Goal: Task Accomplishment & Management: Manage account settings

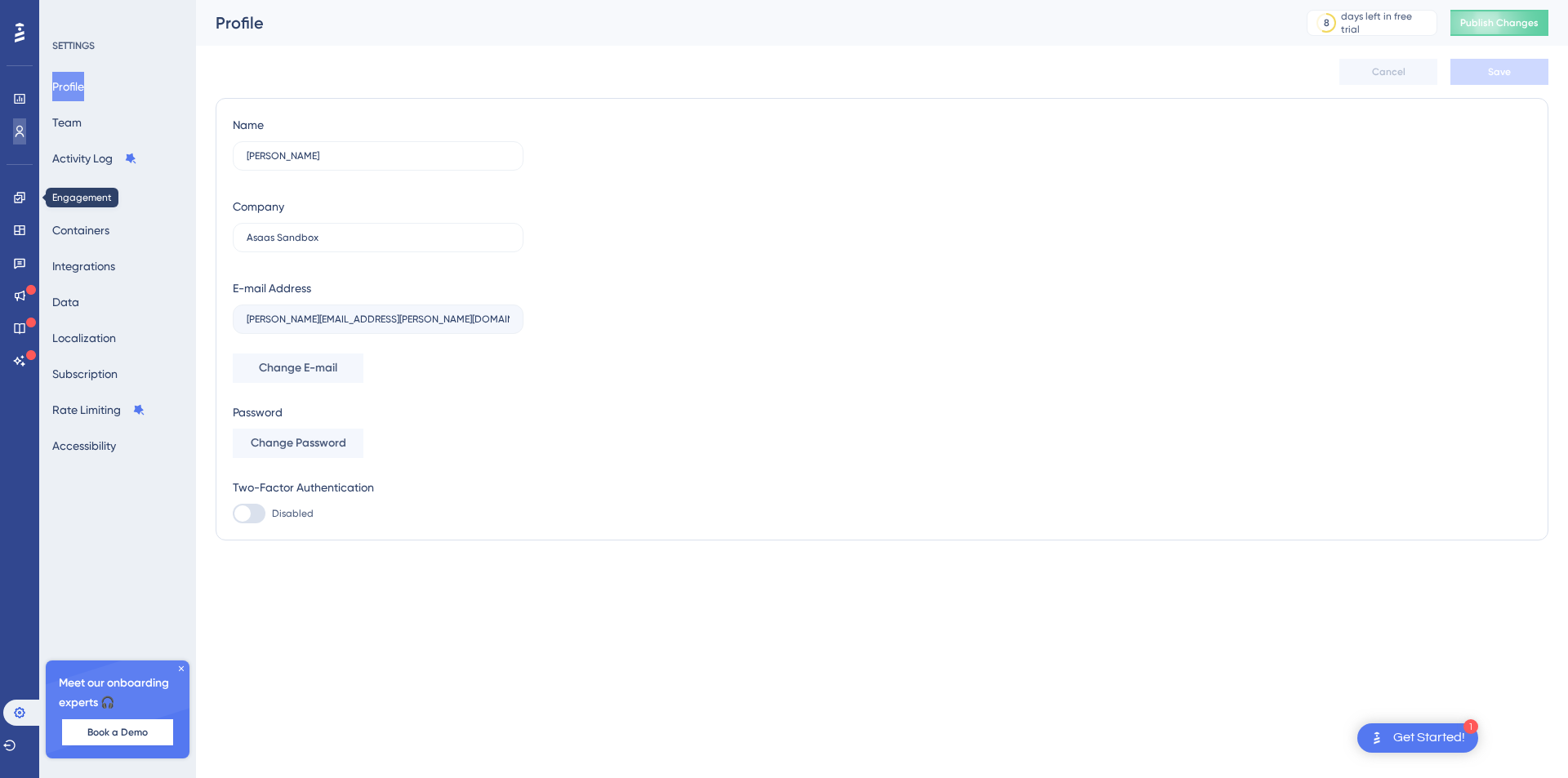
click at [13, 137] on link at bounding box center [20, 131] width 13 height 26
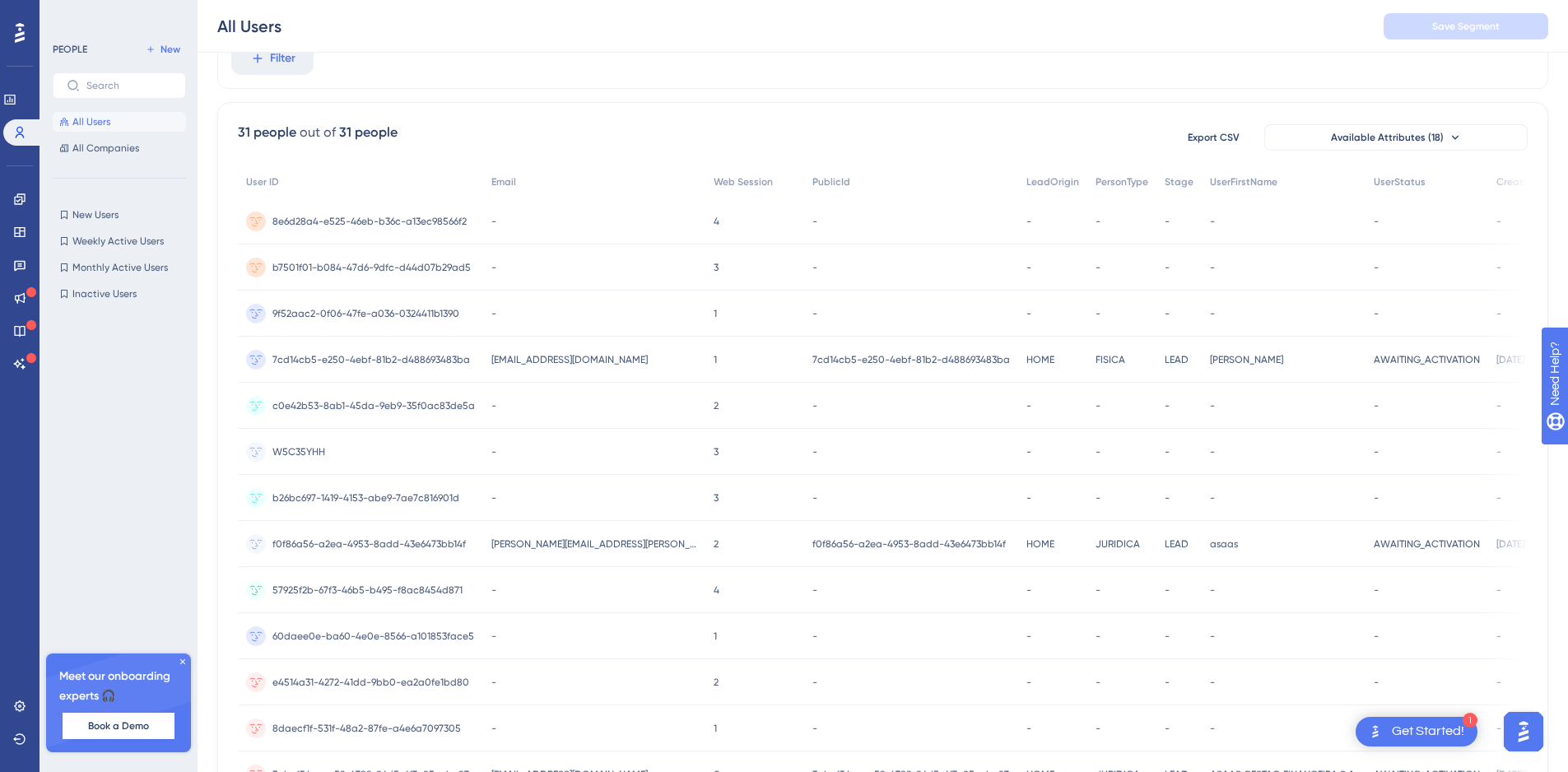
scroll to position [494, 0]
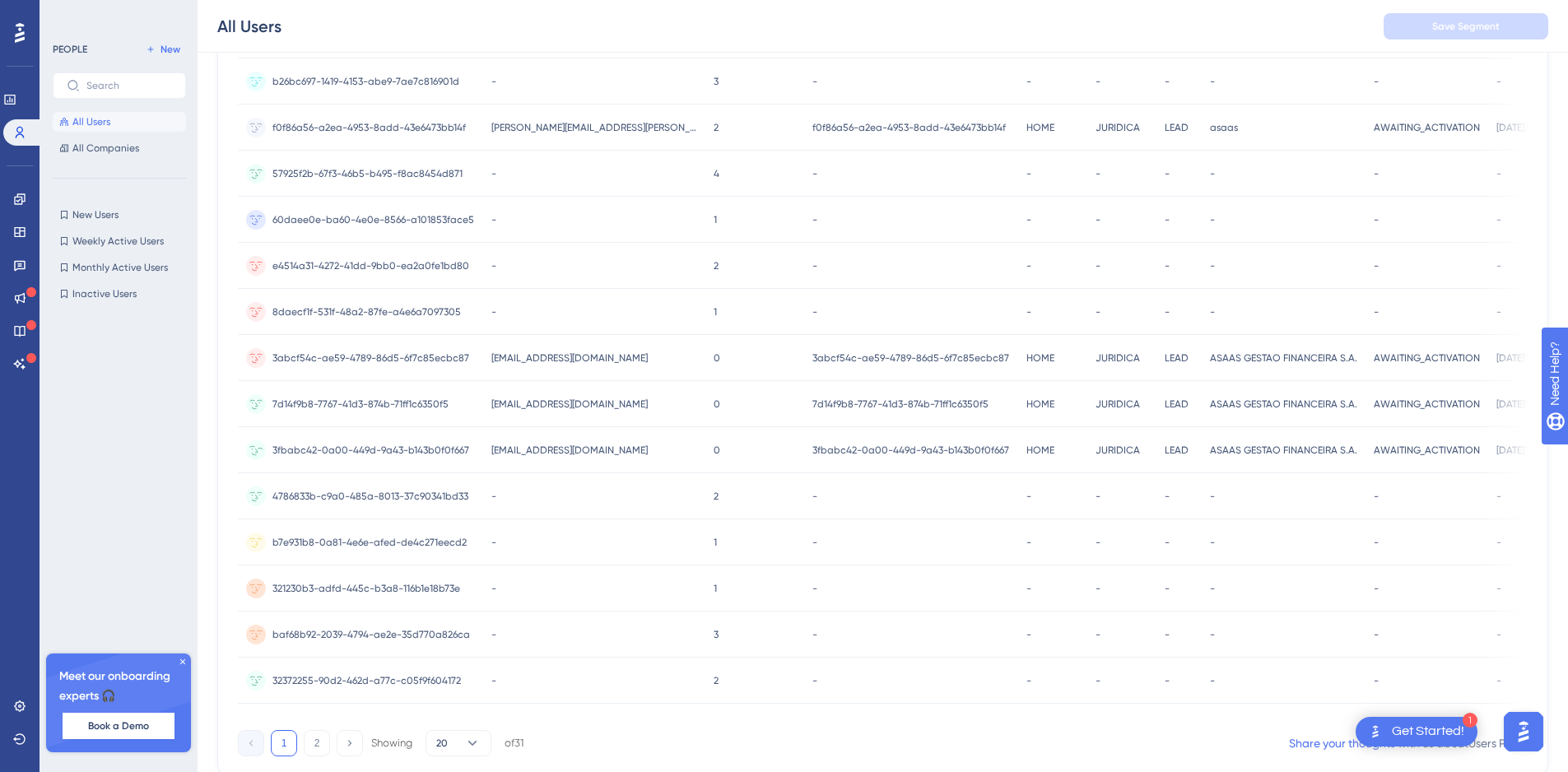
click at [554, 450] on span "[EMAIL_ADDRESS][DOMAIN_NAME]" at bounding box center [569, 450] width 156 height 14
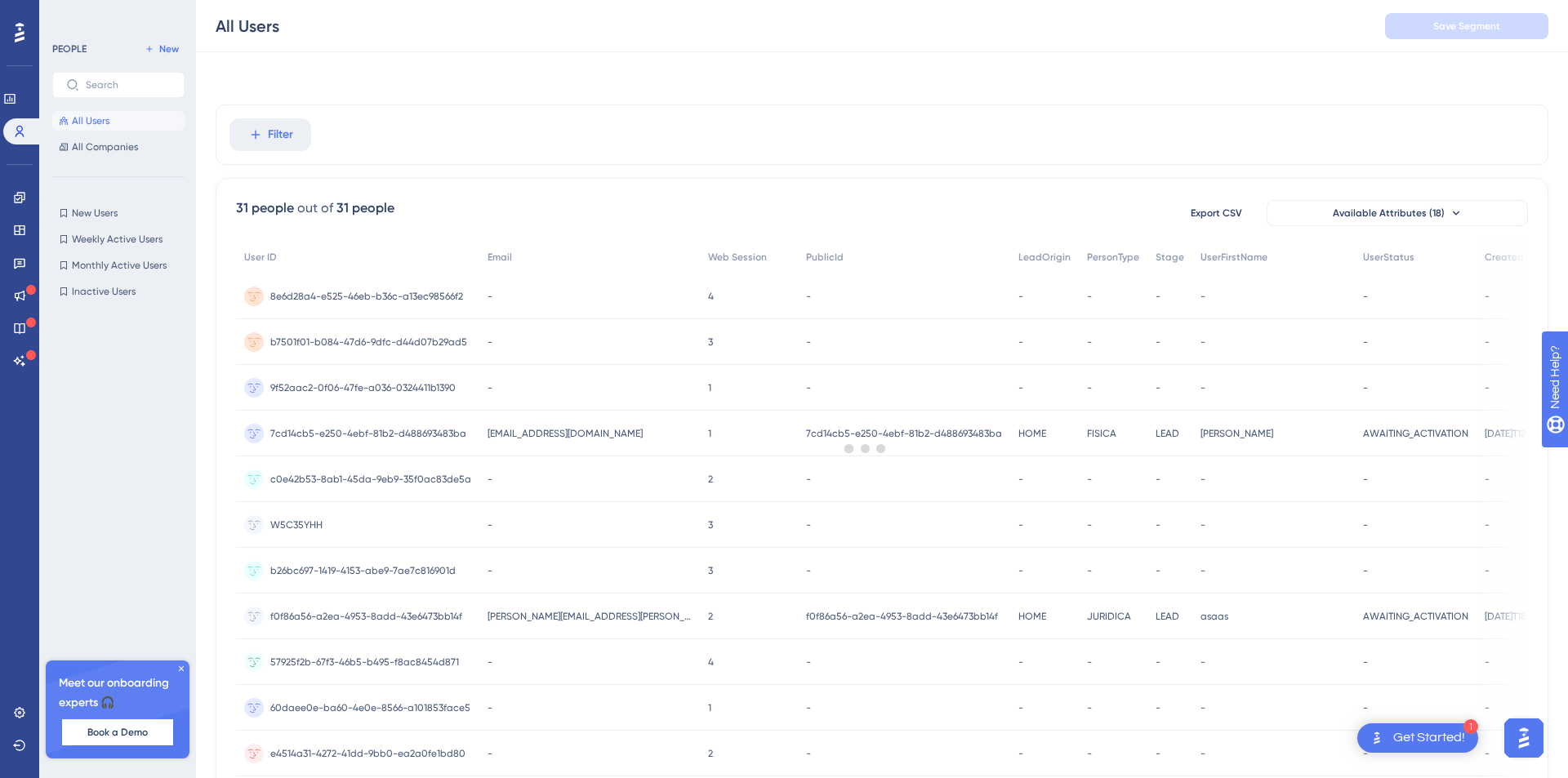
click at [400, 392] on div at bounding box center [866, 448] width 1405 height 661
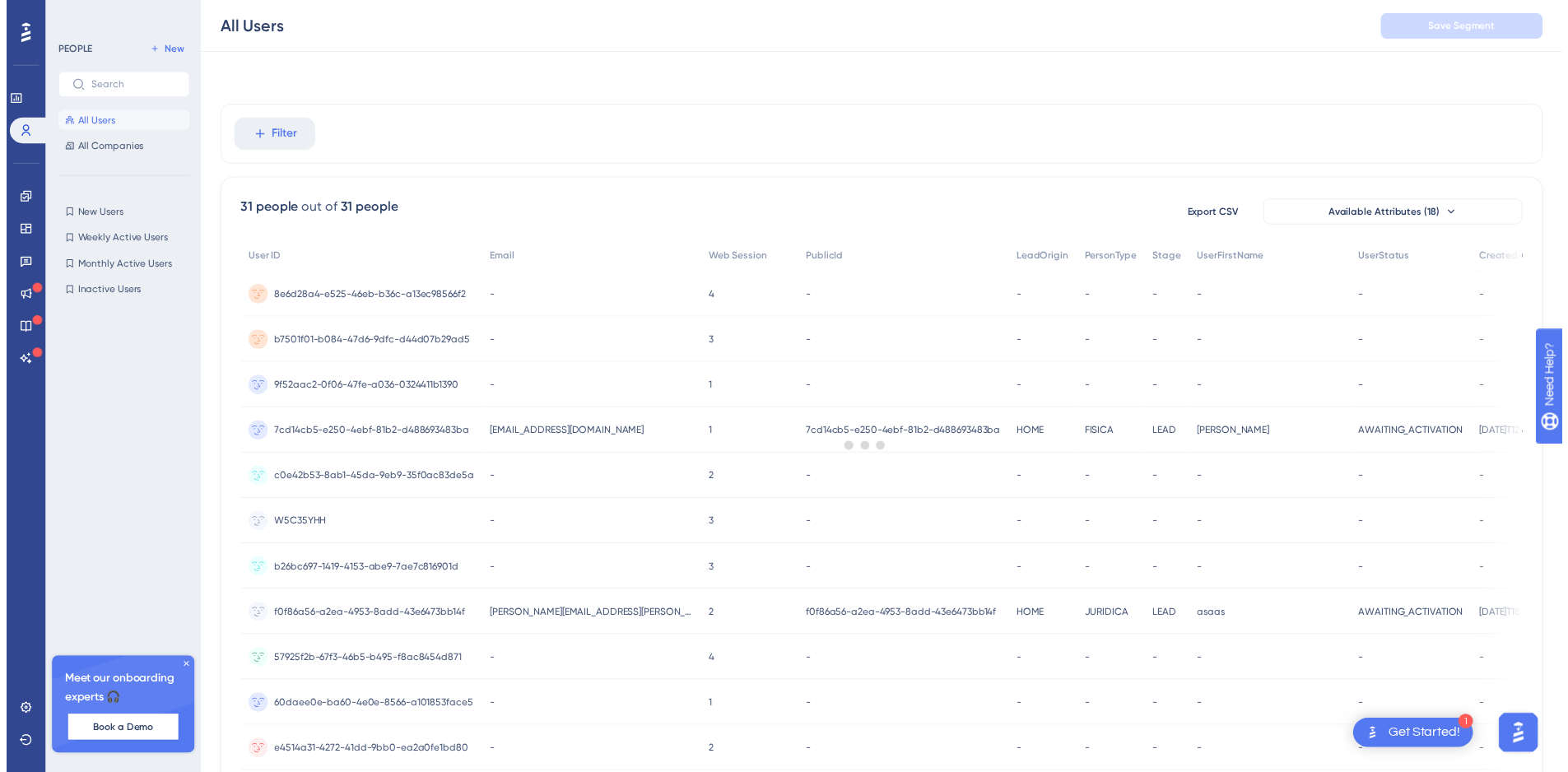
scroll to position [494, 0]
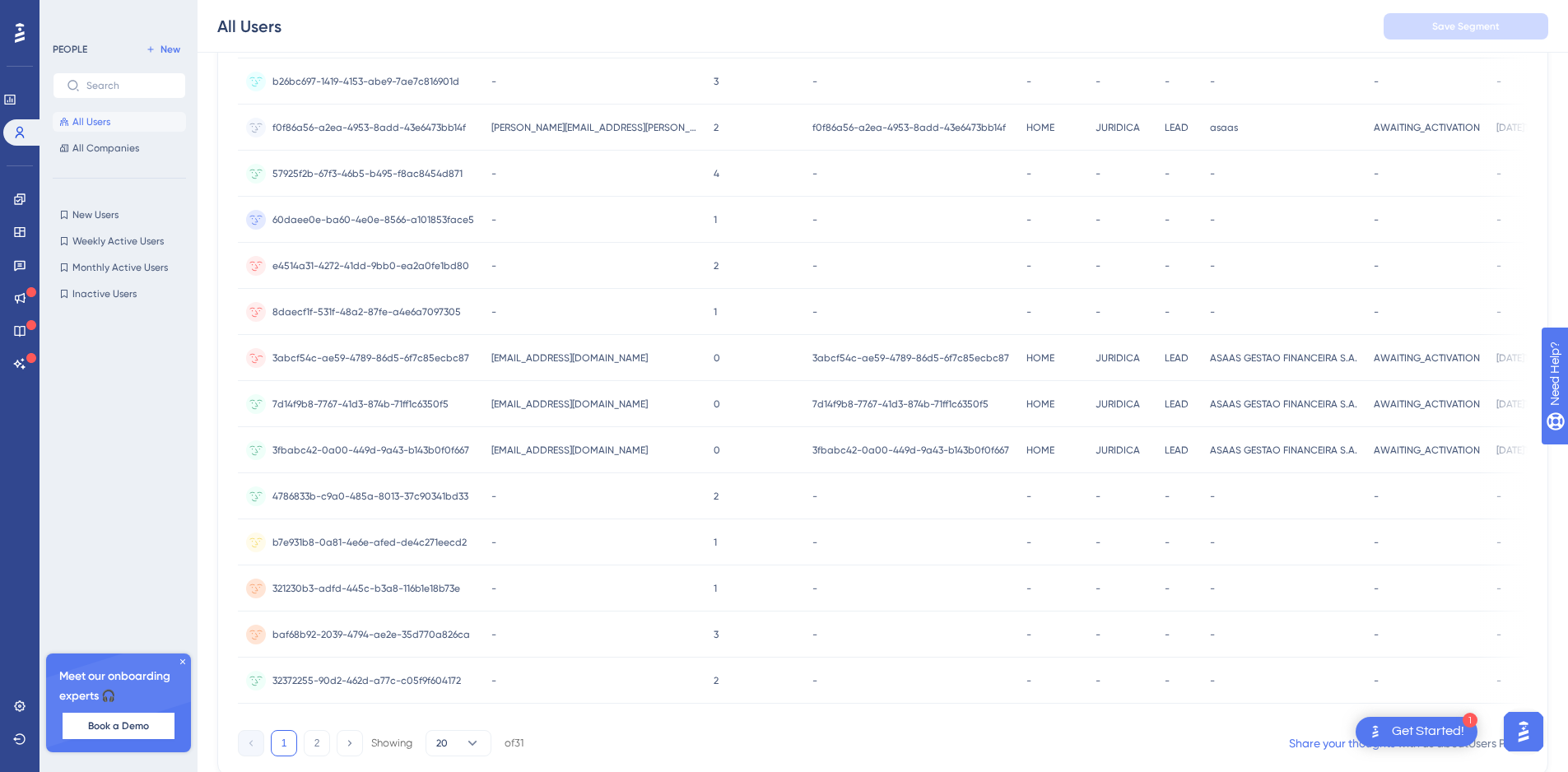
click at [397, 355] on span "3abcf54c-ae59-4789-86d5-6f7c85ecbc87" at bounding box center [370, 358] width 197 height 14
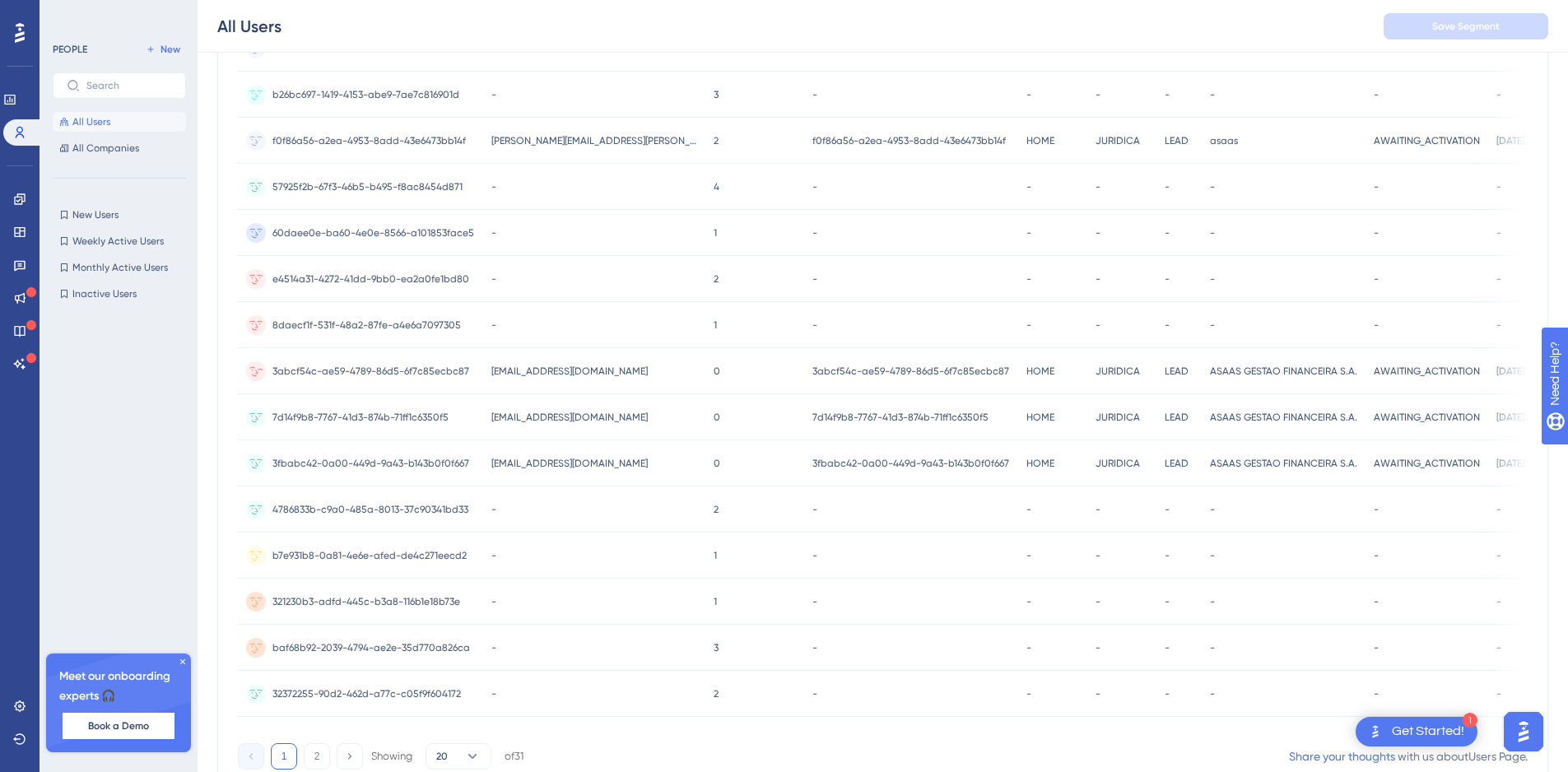
scroll to position [395, 0]
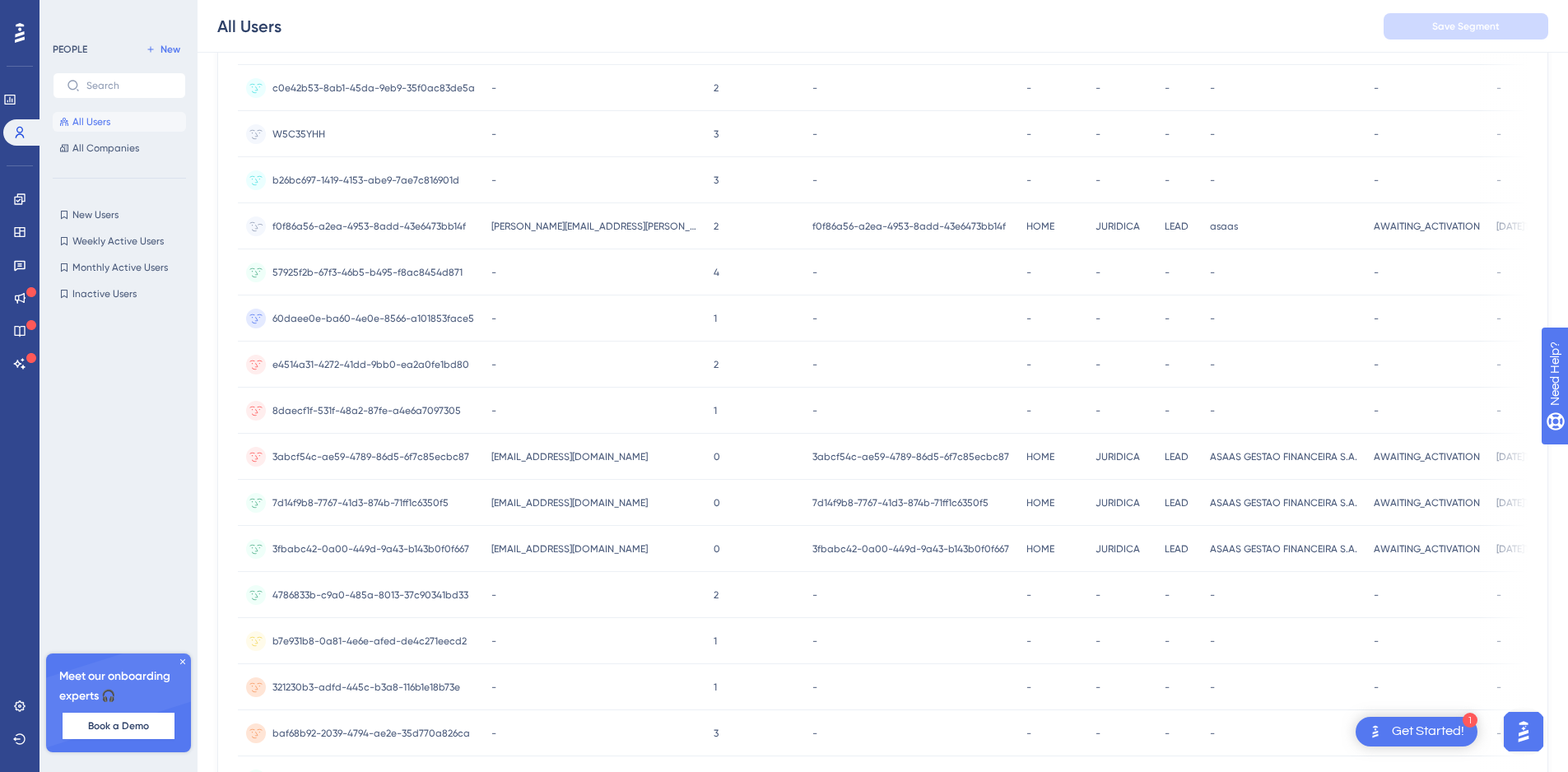
click at [399, 227] on span "f0f86a56-a2ea-4953-8add-43e6473bb14f" at bounding box center [368, 226] width 193 height 14
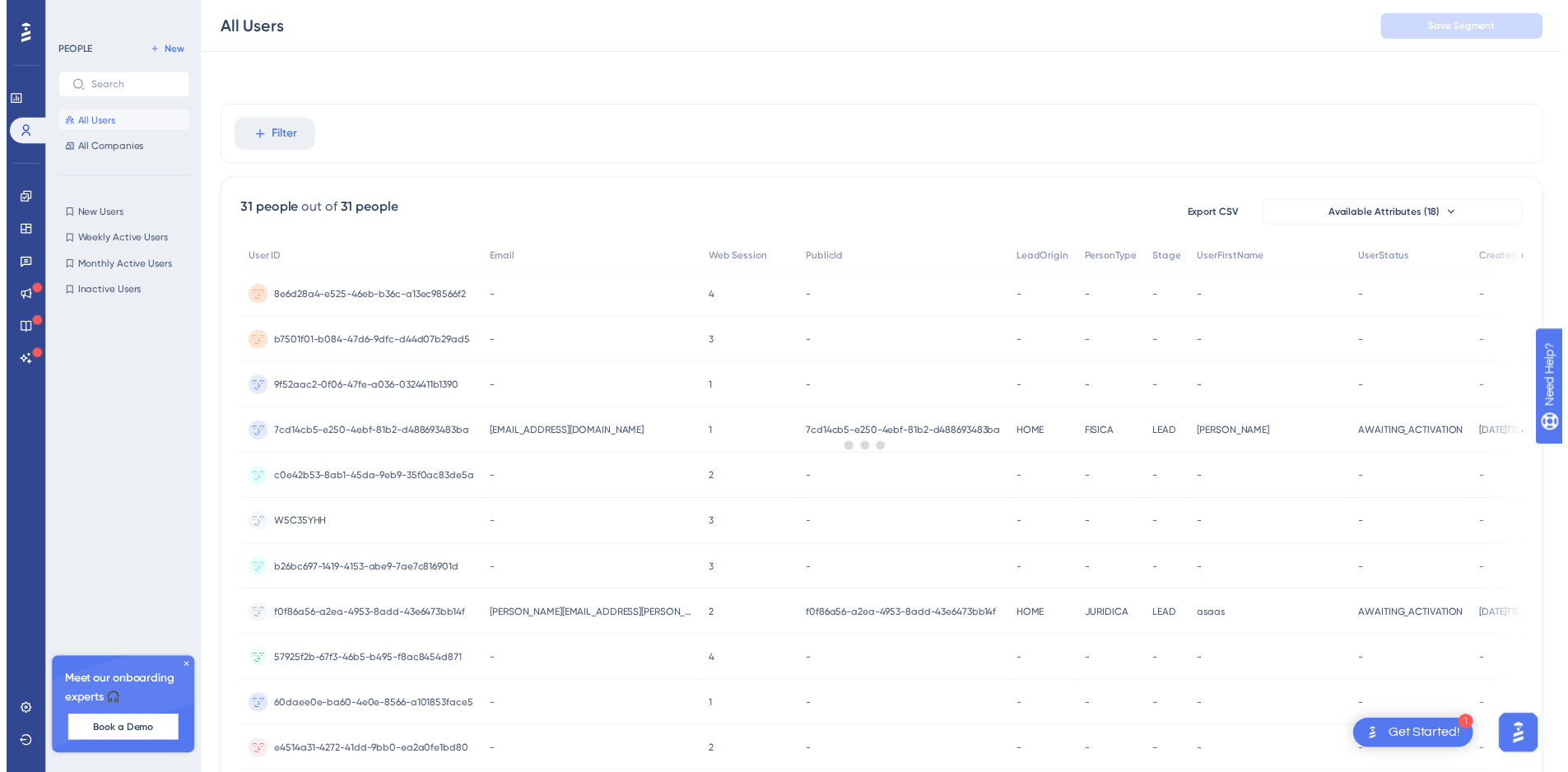
scroll to position [395, 0]
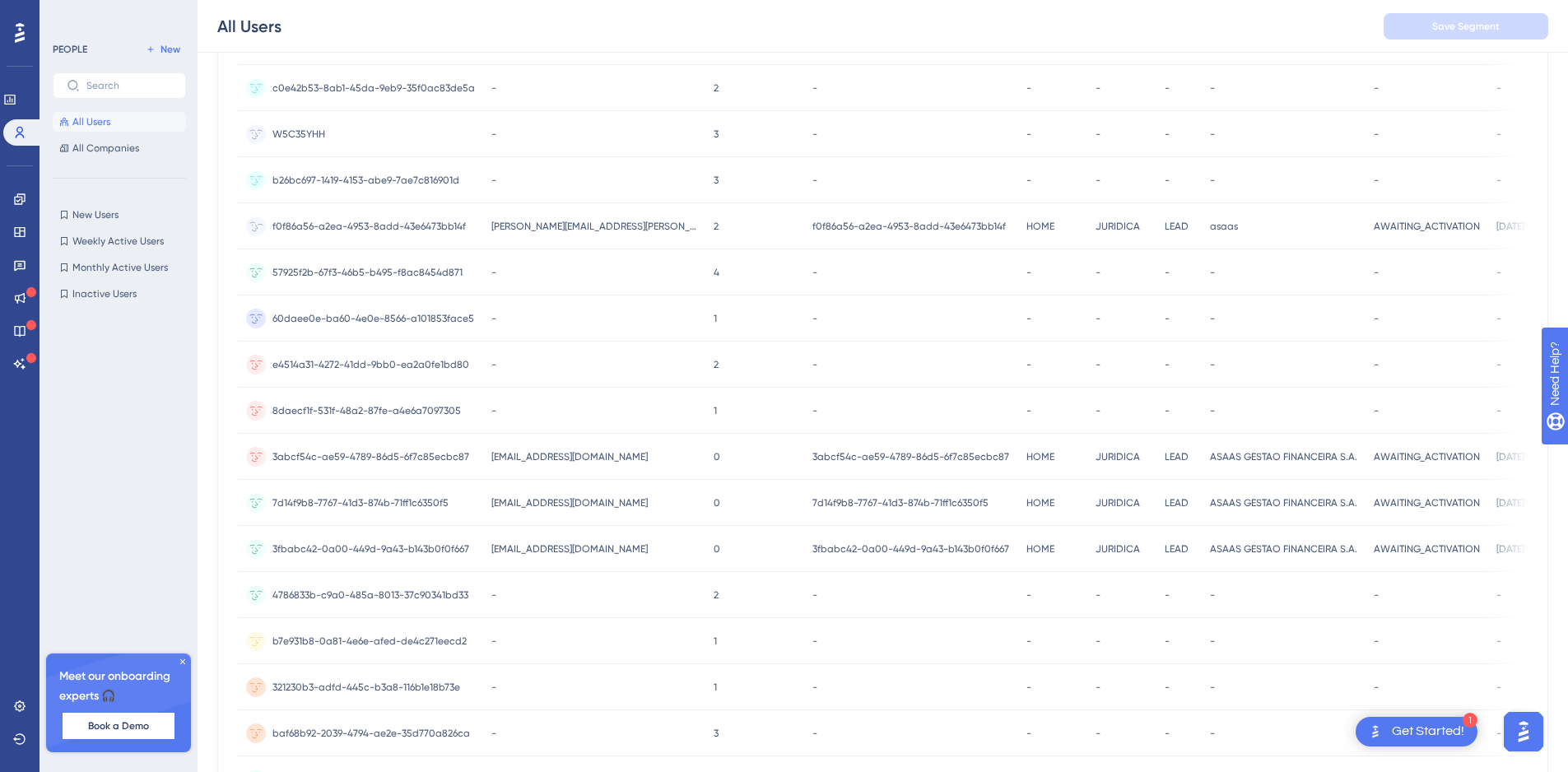
click at [406, 228] on span "f0f86a56-a2ea-4953-8add-43e6473bb14f" at bounding box center [368, 226] width 193 height 14
